Goal: Task Accomplishment & Management: Manage account settings

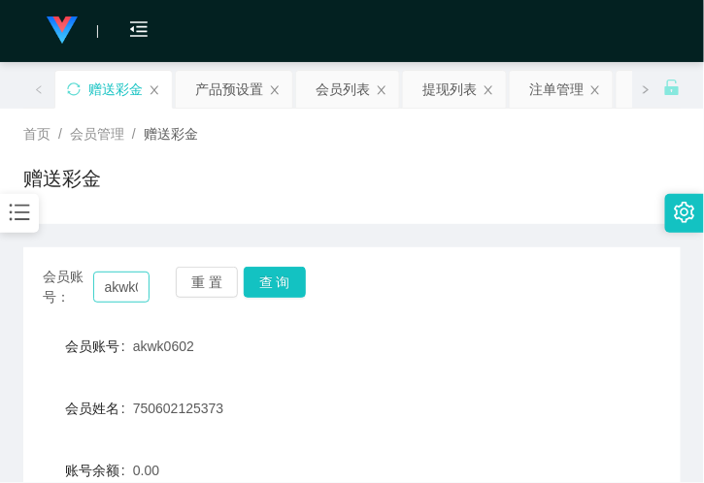
click at [114, 272] on input "akwk0602" at bounding box center [121, 287] width 56 height 31
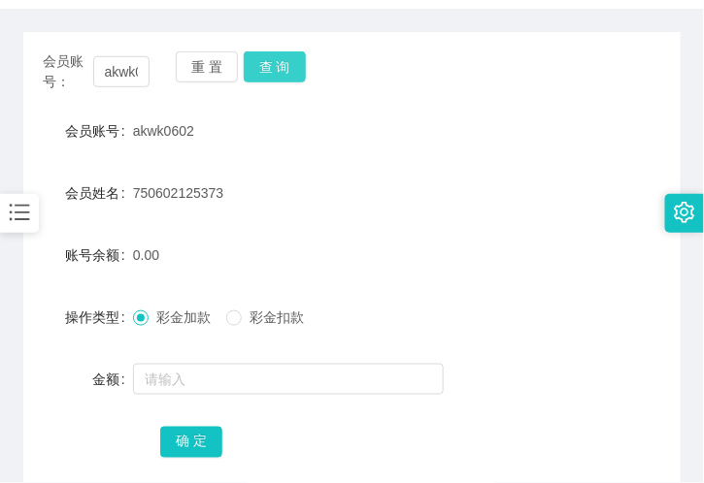
click at [268, 68] on button "查 询" at bounding box center [275, 66] width 62 height 31
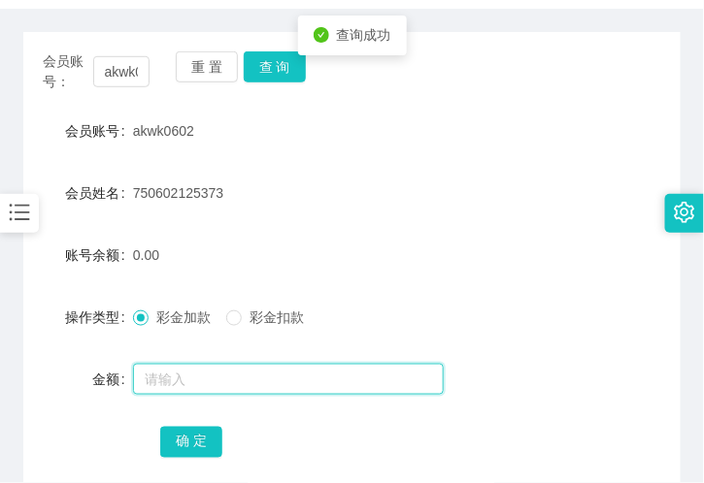
click at [197, 384] on input "text" at bounding box center [288, 379] width 311 height 31
type input "500"
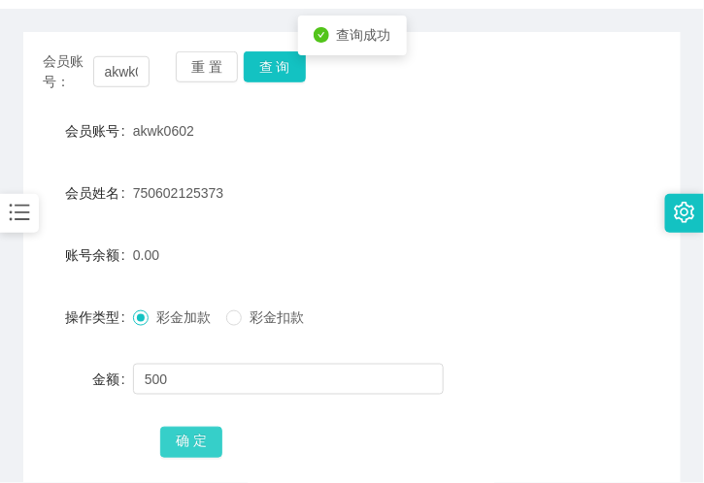
click at [185, 440] on button "确 定" at bounding box center [191, 442] width 62 height 31
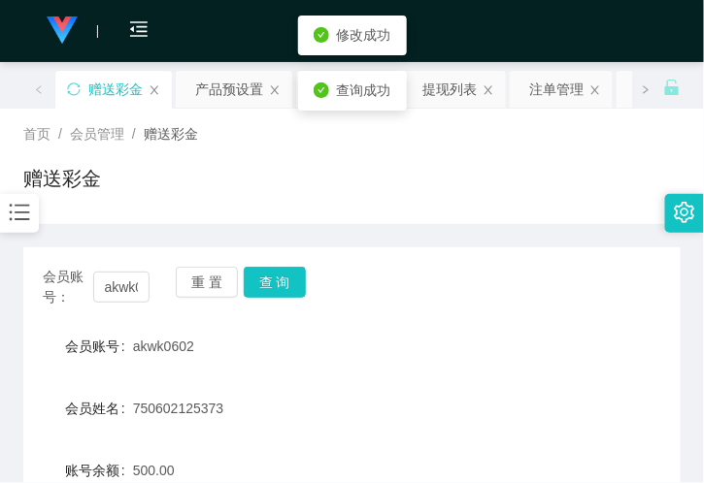
click at [334, 94] on div "查询成功" at bounding box center [352, 91] width 78 height 20
click at [414, 175] on div "赠送彩金" at bounding box center [351, 186] width 657 height 45
click at [352, 97] on div "会员列表" at bounding box center [342, 89] width 54 height 37
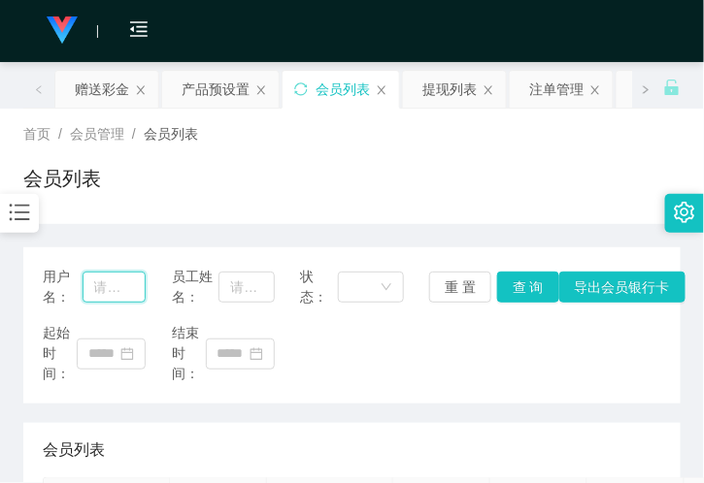
click at [120, 288] on input "text" at bounding box center [114, 287] width 64 height 31
paste input "akwk0602"
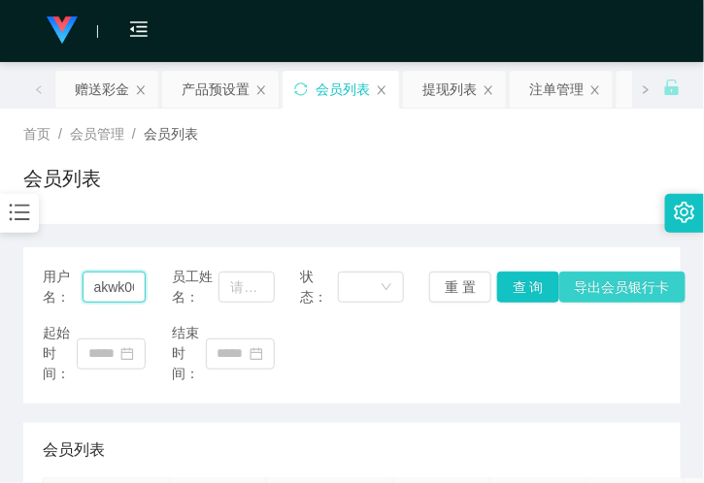
scroll to position [0, 20]
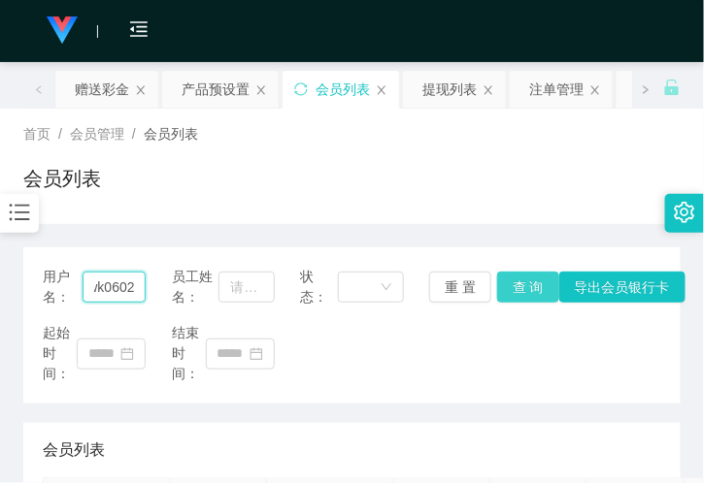
type input "akwk0602"
click at [534, 282] on button "查 询" at bounding box center [528, 287] width 62 height 31
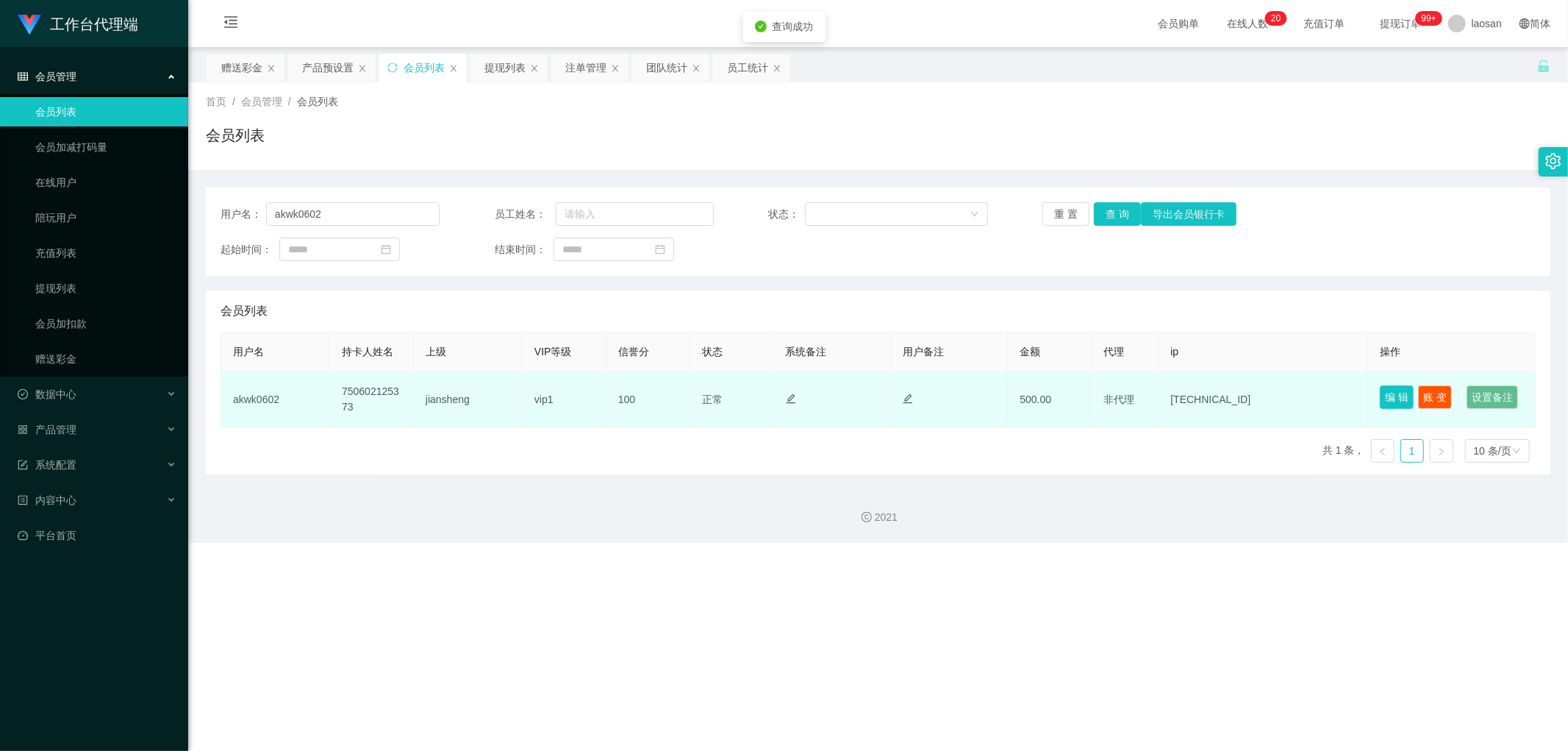
click at [533, 365] on button "编 辑" at bounding box center [1397, 397] width 34 height 23
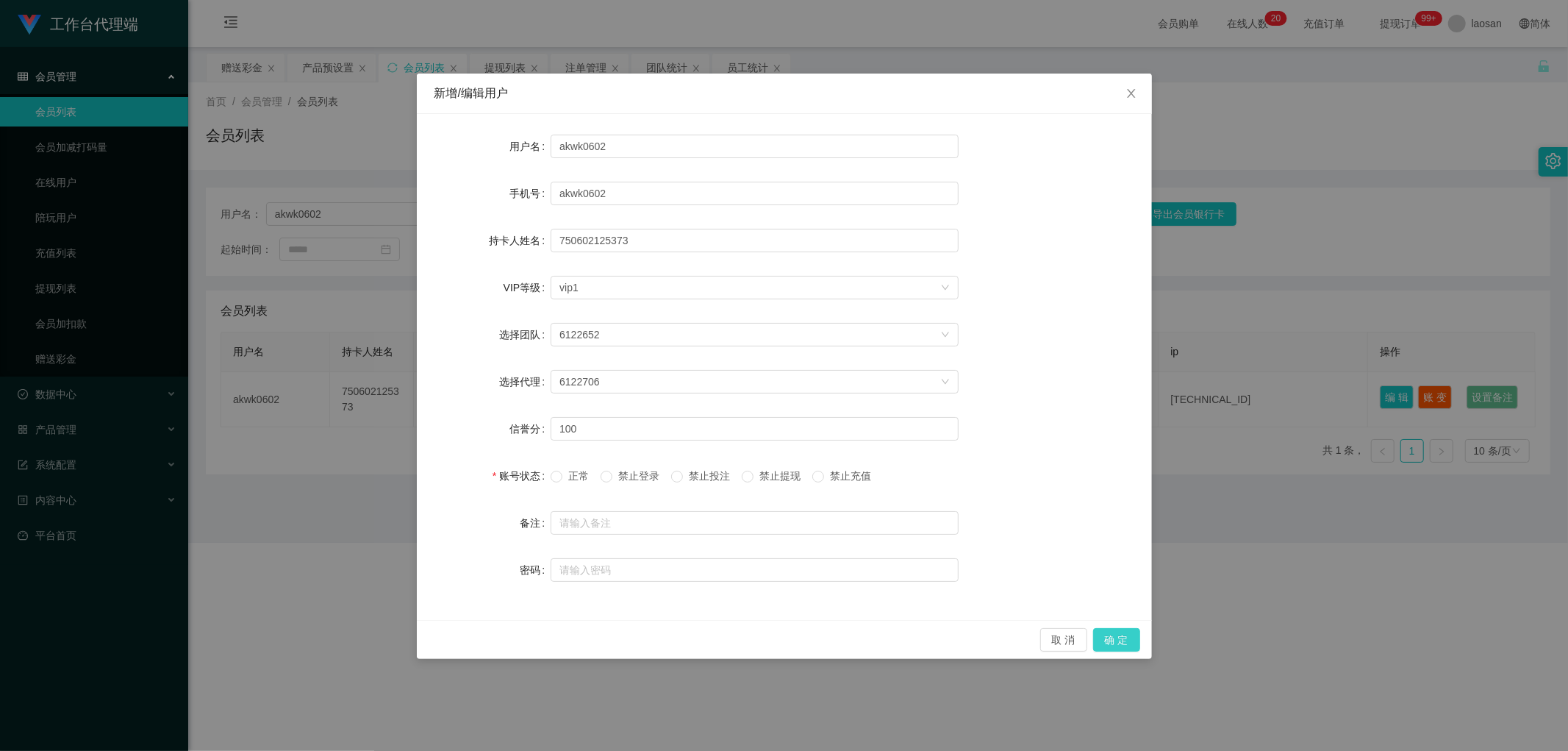
click at [533, 365] on button "确 定" at bounding box center [1117, 640] width 47 height 23
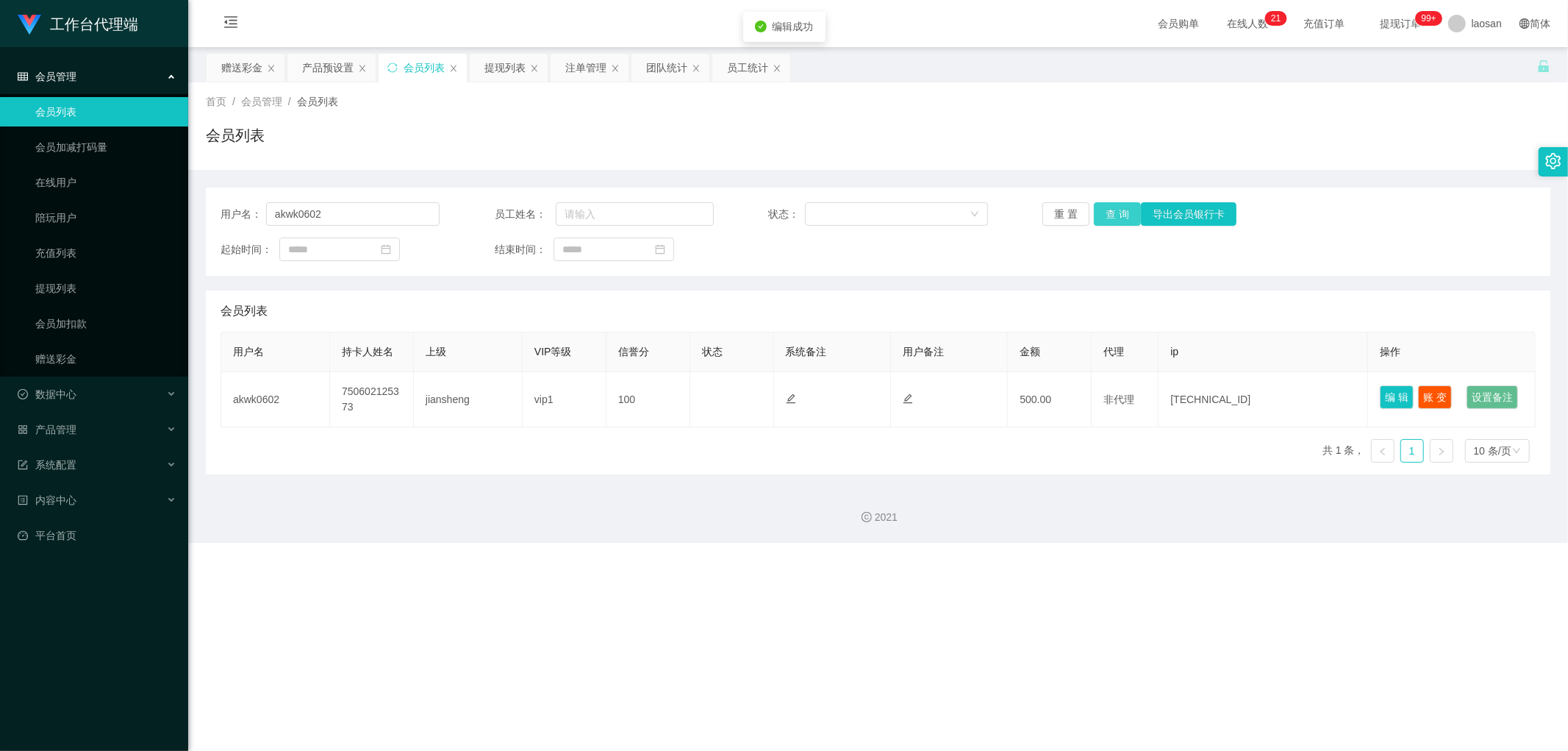
click at [533, 221] on button "查 询" at bounding box center [1117, 214] width 47 height 23
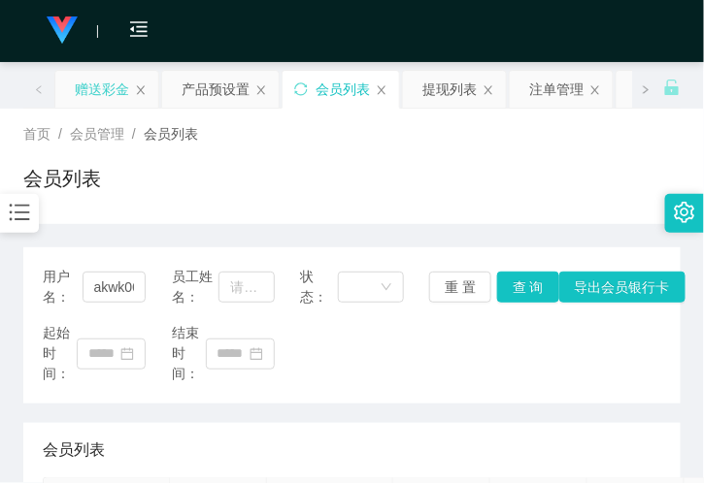
click at [99, 94] on div "赠送彩金" at bounding box center [102, 89] width 54 height 37
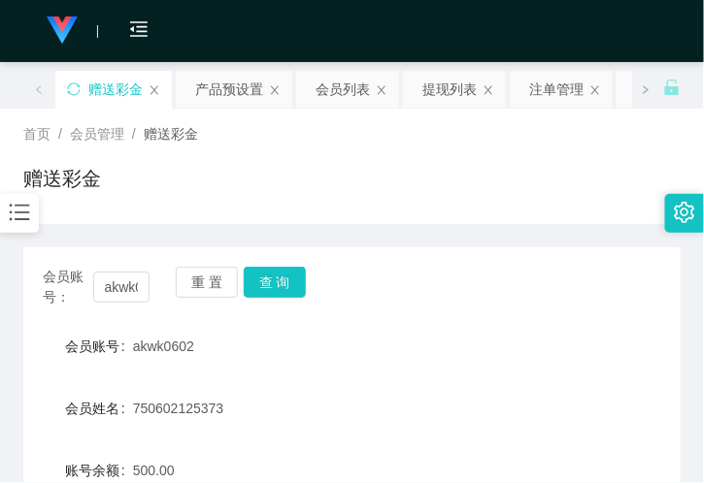
click at [37, 204] on div at bounding box center [19, 213] width 39 height 39
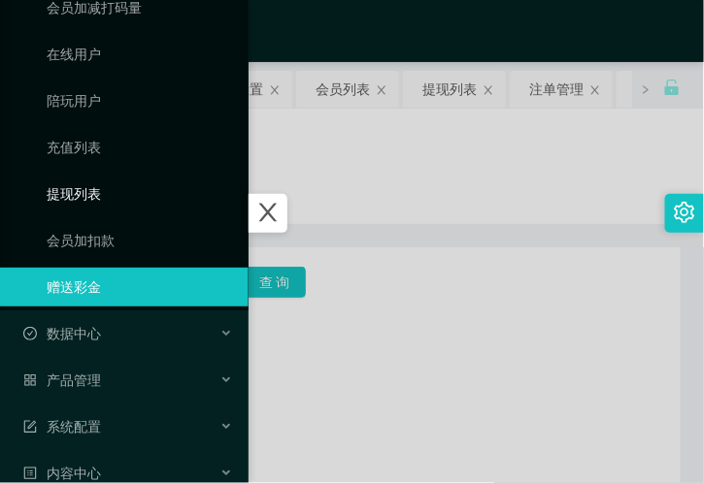
scroll to position [215, 0]
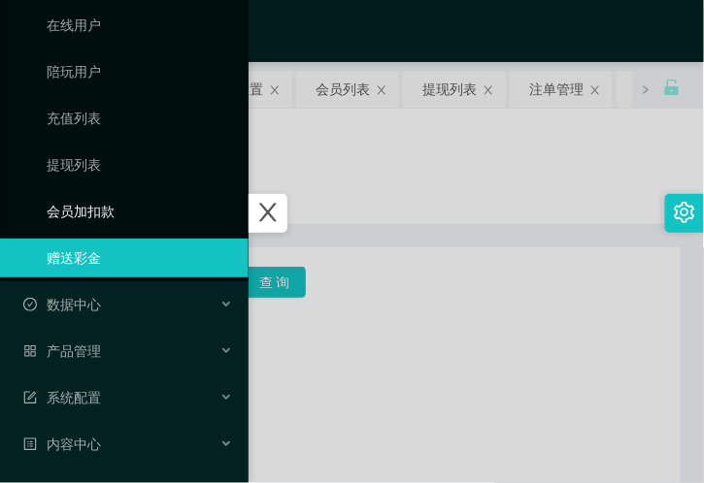
click at [114, 212] on link "会员加扣款" at bounding box center [140, 211] width 186 height 39
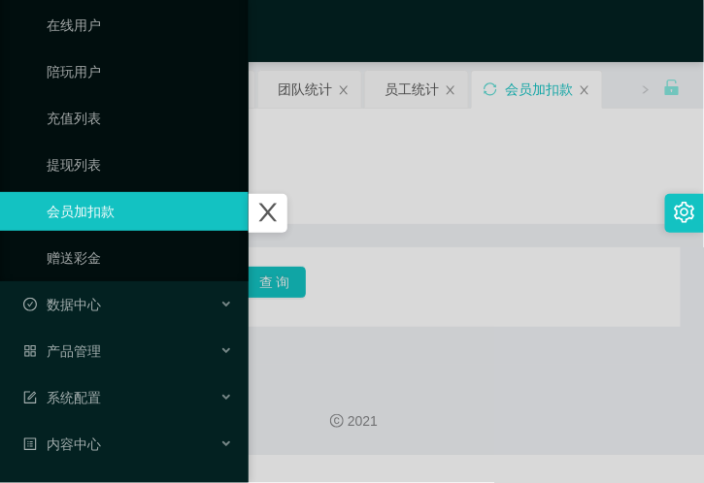
click at [435, 226] on div at bounding box center [352, 241] width 704 height 483
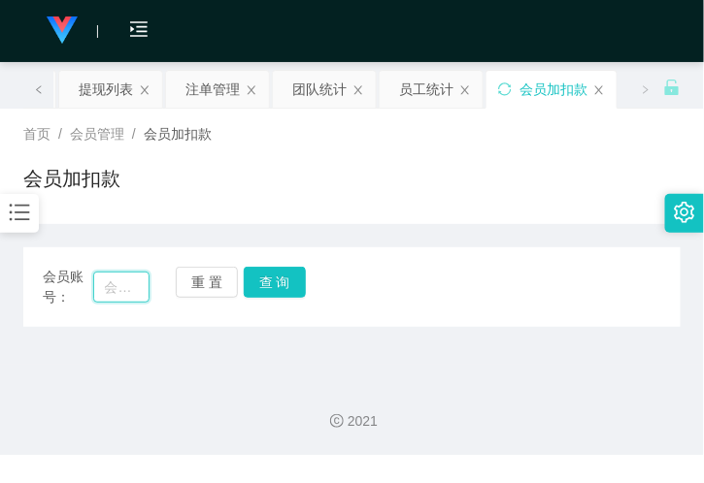
click at [104, 282] on input "text" at bounding box center [121, 287] width 56 height 31
paste input "Eric00"
type input "Eric00"
click at [299, 282] on button "查 询" at bounding box center [275, 282] width 62 height 31
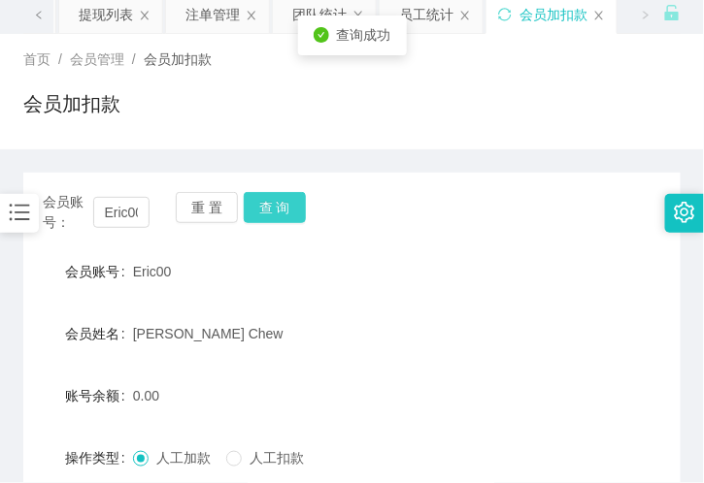
scroll to position [215, 0]
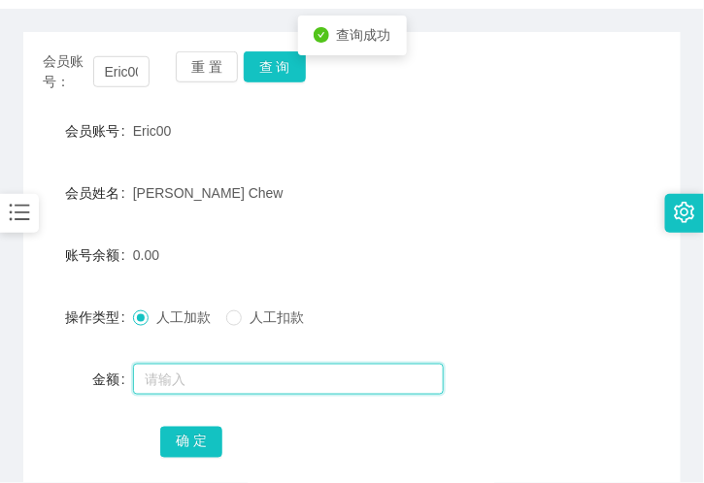
click at [167, 364] on input "text" at bounding box center [288, 379] width 311 height 31
type input "500"
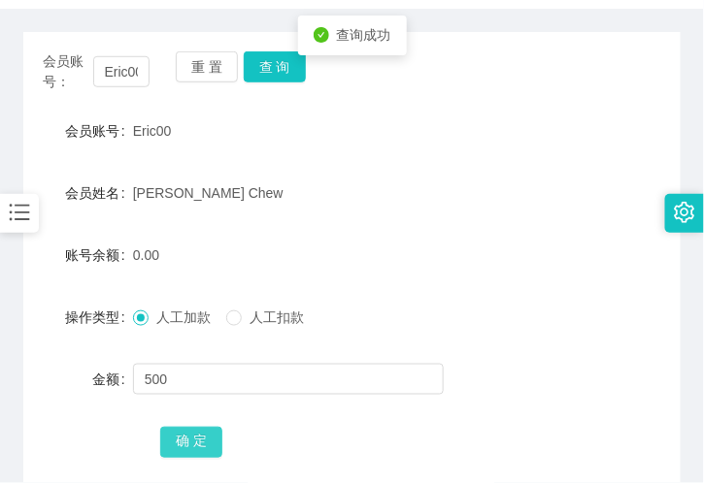
click at [186, 435] on button "确 定" at bounding box center [191, 442] width 62 height 31
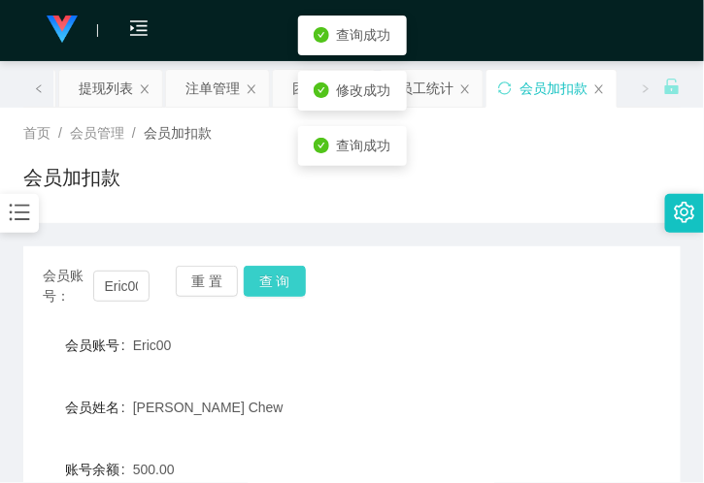
scroll to position [0, 0]
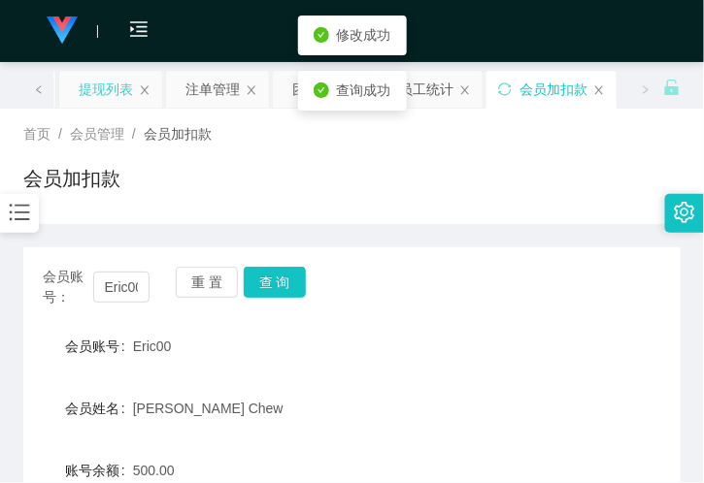
click at [95, 98] on div "提现列表" at bounding box center [106, 89] width 54 height 37
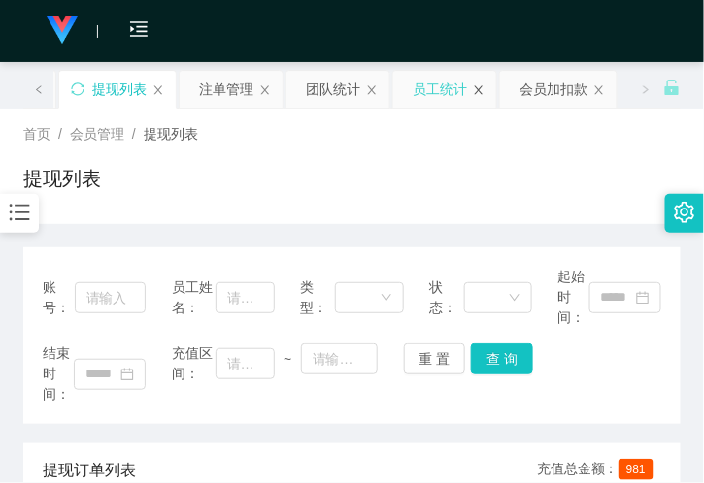
click at [479, 93] on icon "图标: close" at bounding box center [479, 90] width 12 height 12
click at [479, 94] on icon "图标: close" at bounding box center [480, 90] width 12 height 12
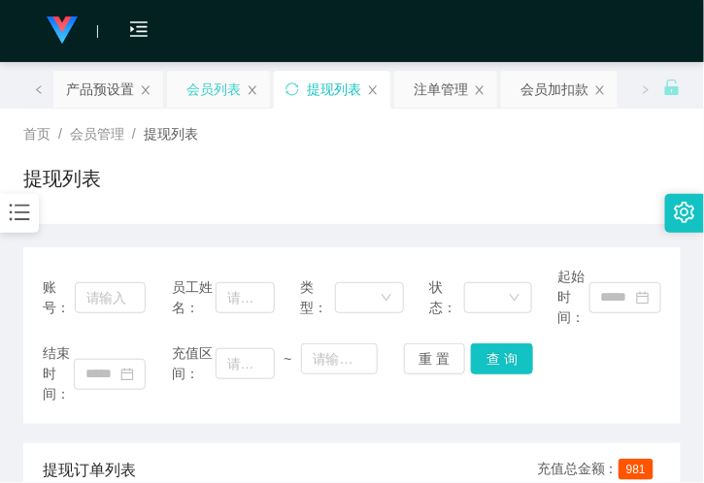
click at [214, 90] on div "会员列表" at bounding box center [213, 89] width 54 height 37
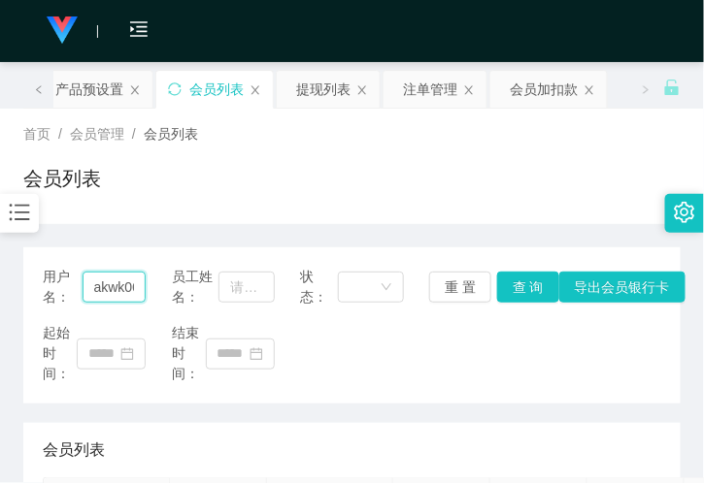
click at [118, 275] on input "akwk0602" at bounding box center [114, 287] width 64 height 31
drag, startPoint x: 118, startPoint y: 275, endPoint x: 268, endPoint y: 258, distance: 150.4
click at [118, 275] on input "akwk0602" at bounding box center [114, 287] width 64 height 31
paste input "Eric00"
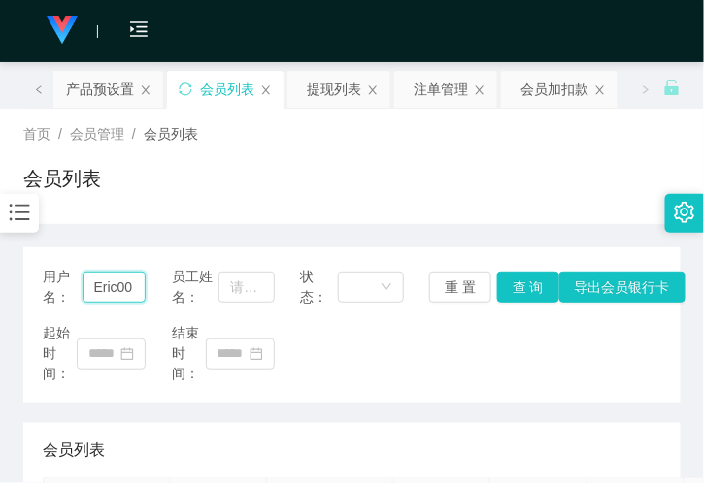
scroll to position [0, 0]
type input "Eric00"
click at [510, 294] on button "查 询" at bounding box center [528, 287] width 62 height 31
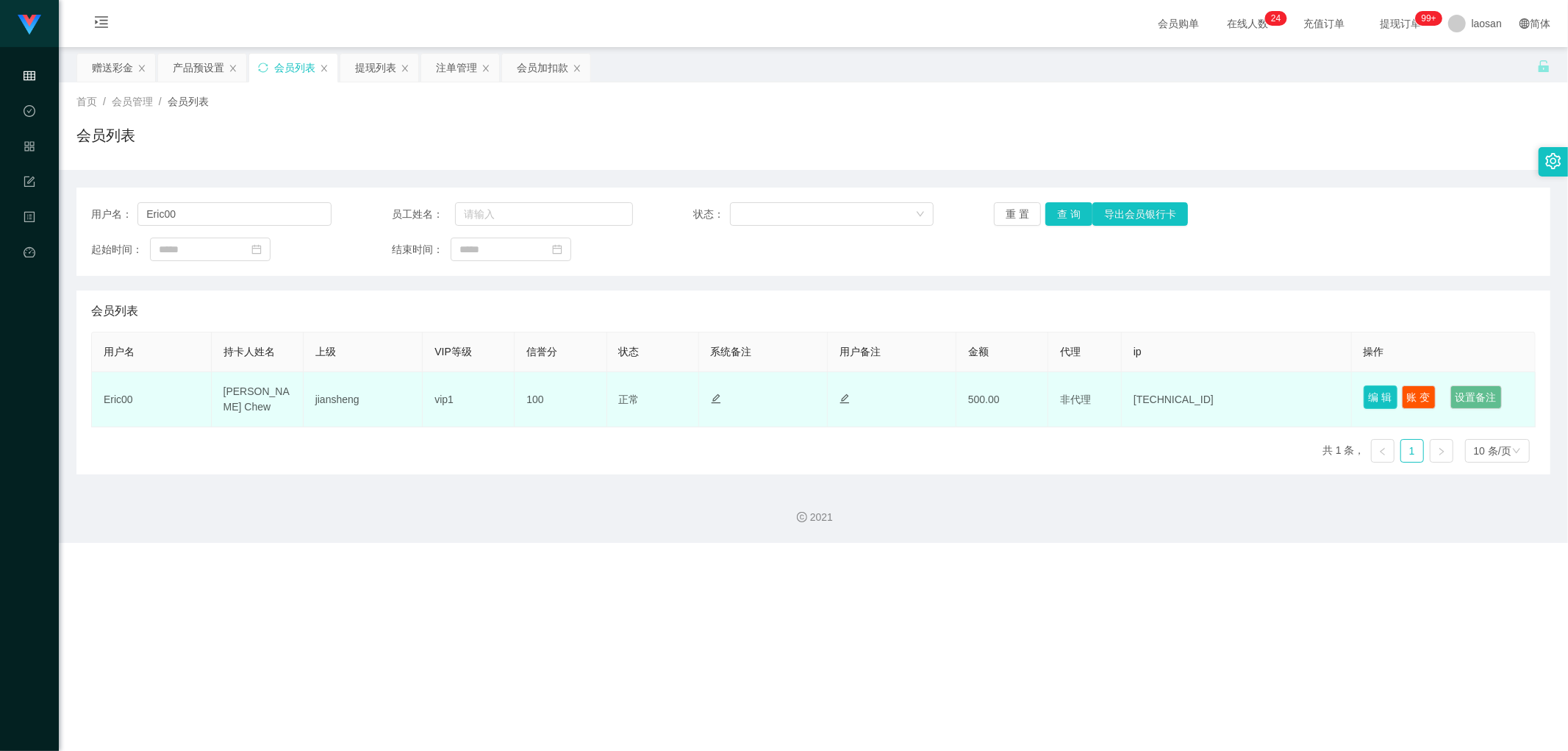
click at [533, 365] on button "编 辑" at bounding box center [1380, 397] width 34 height 23
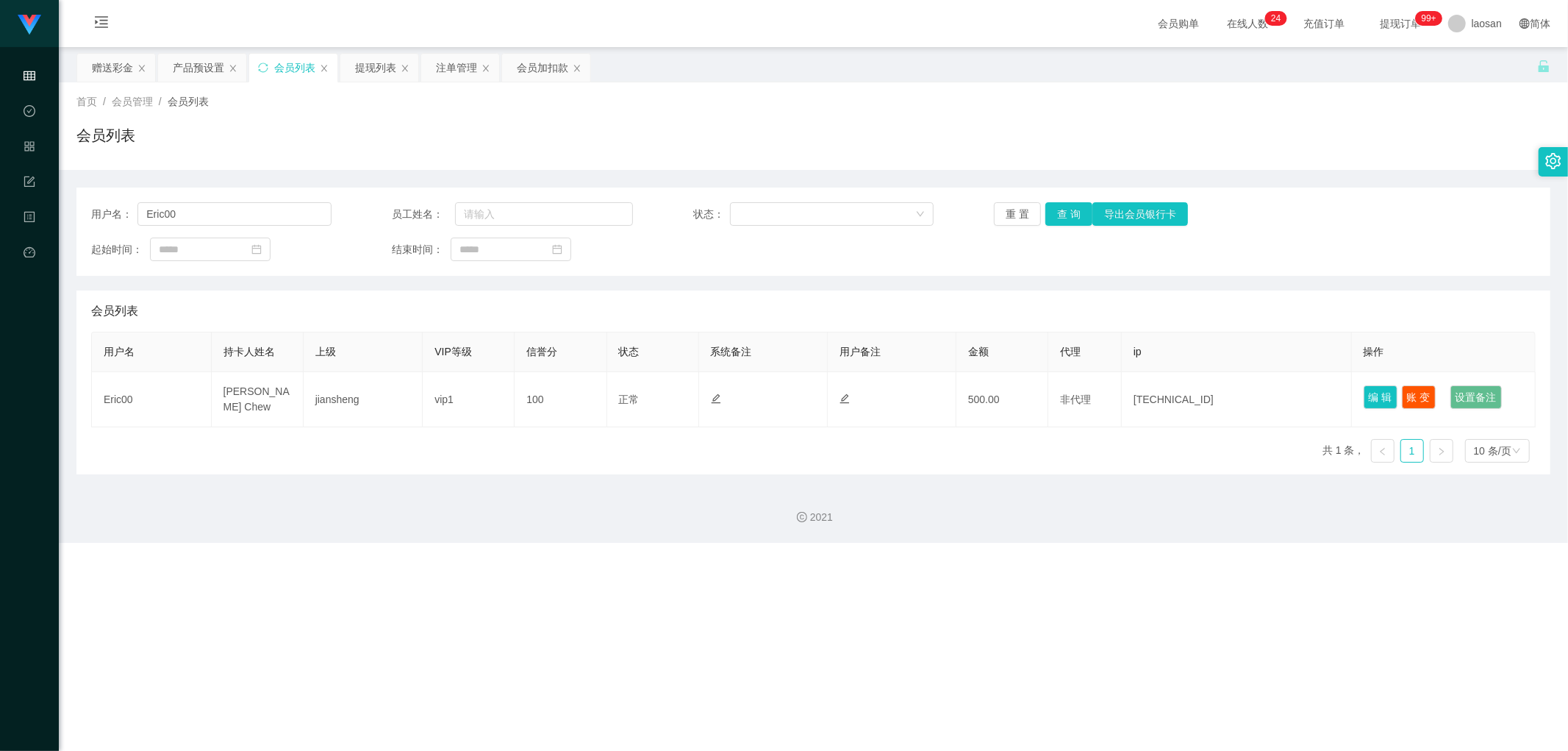
type input "Eric00"
type input "[PERSON_NAME] Chew"
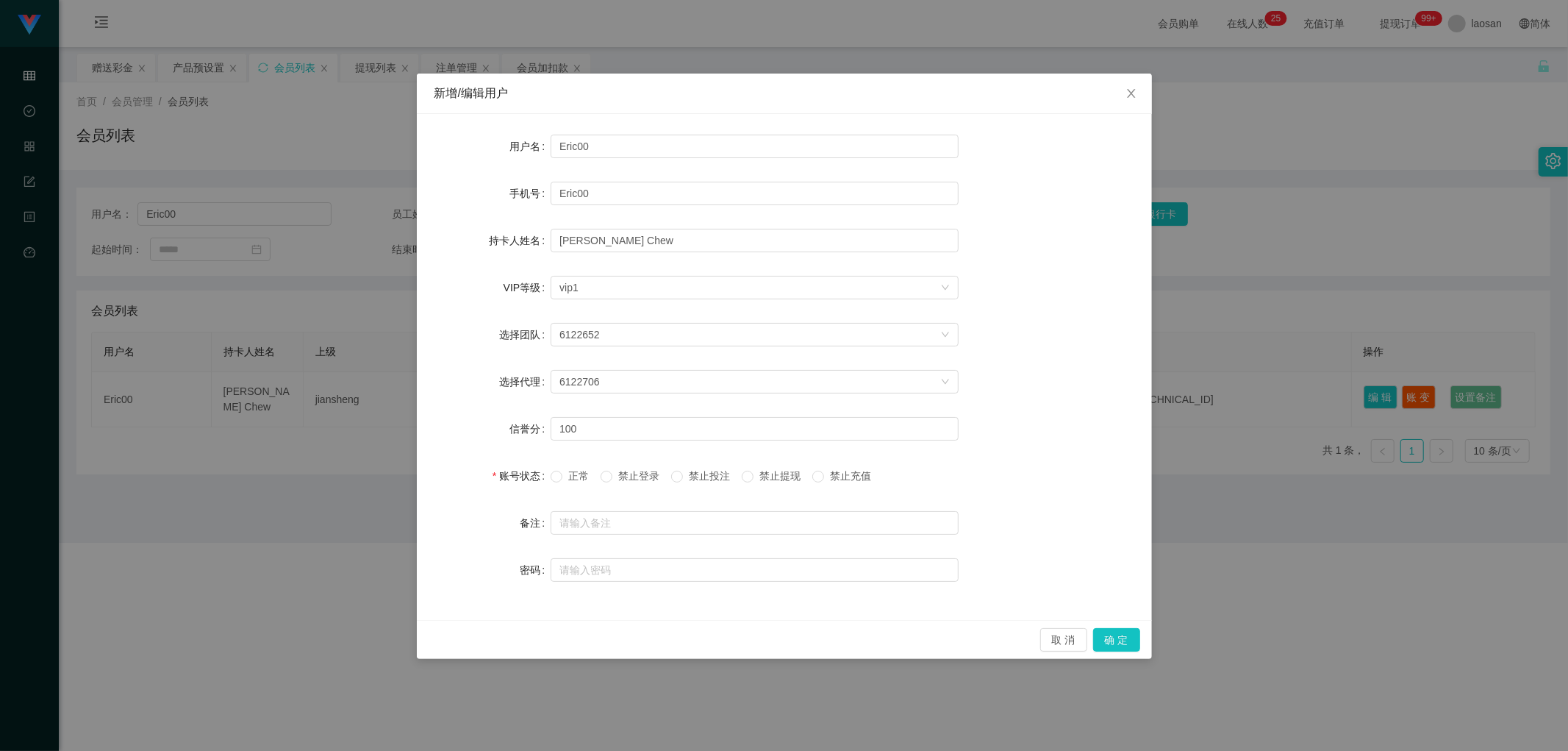
click at [533, 365] on label "禁止提现" at bounding box center [773, 476] width 64 height 15
click at [533, 365] on button "确 定" at bounding box center [1117, 640] width 47 height 23
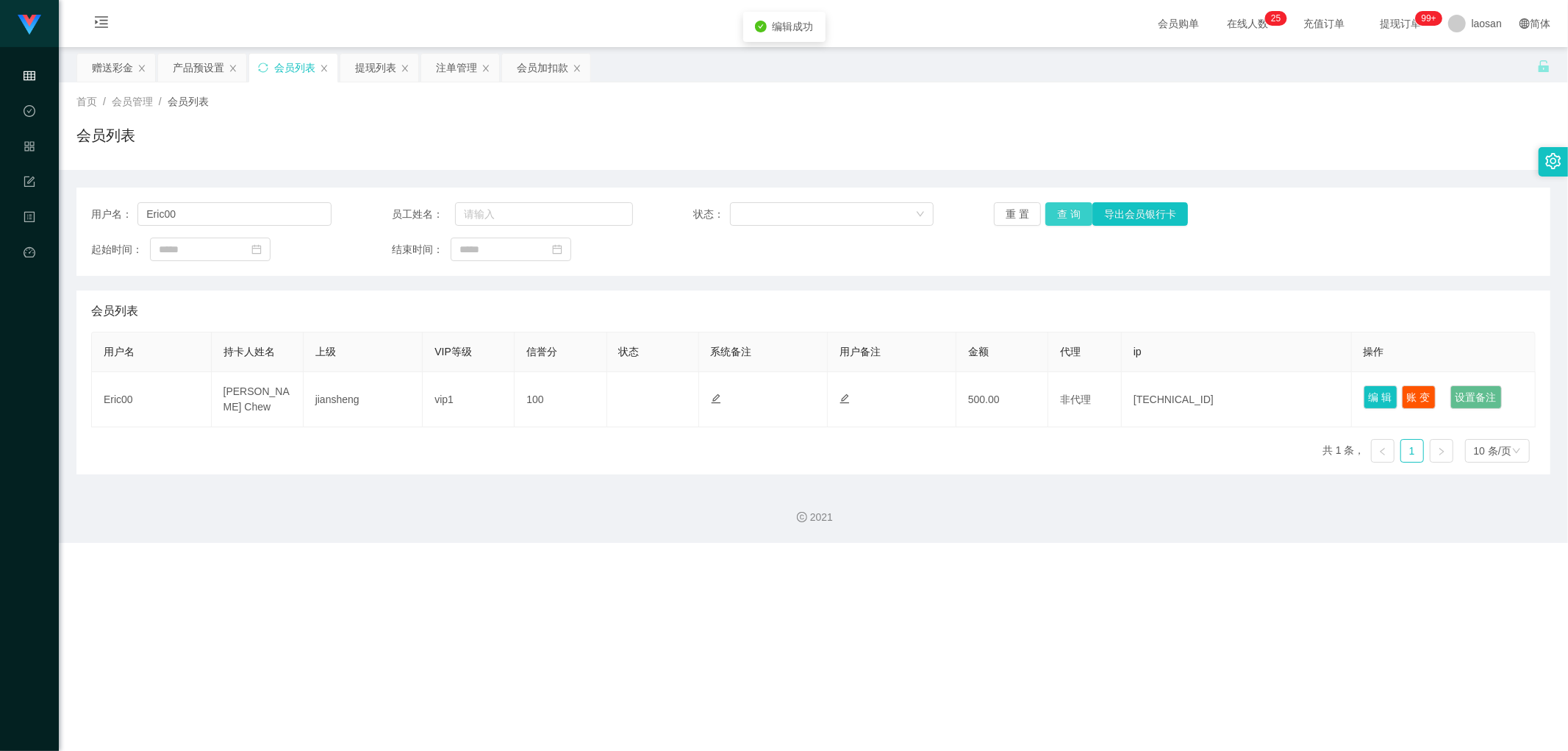
click at [533, 218] on button "查 询" at bounding box center [1069, 214] width 47 height 23
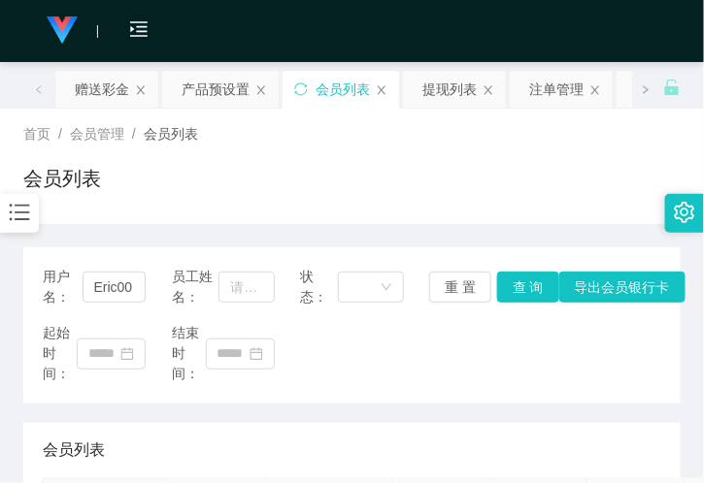
click at [235, 11] on div "会员购单 在线人数 0 1 2 3 4 5 6 7 8 9 0 1 2 3 4 5 6 7 8 9 0 1 2 3 4 5 6 7 8 9 0 1 2 3 4…" at bounding box center [352, 31] width 704 height 63
